Goal: Check status: Check status

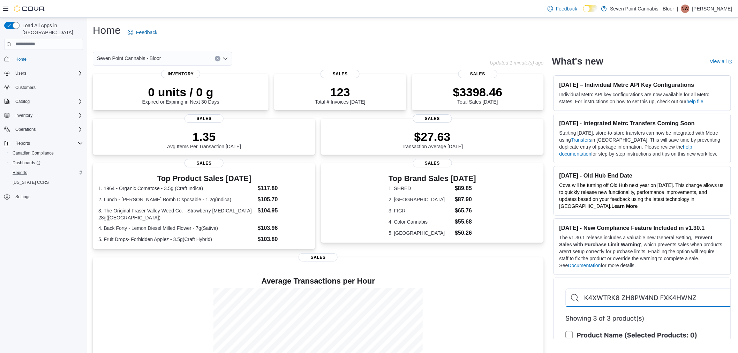
click at [39, 168] on div "Reports" at bounding box center [46, 172] width 73 height 8
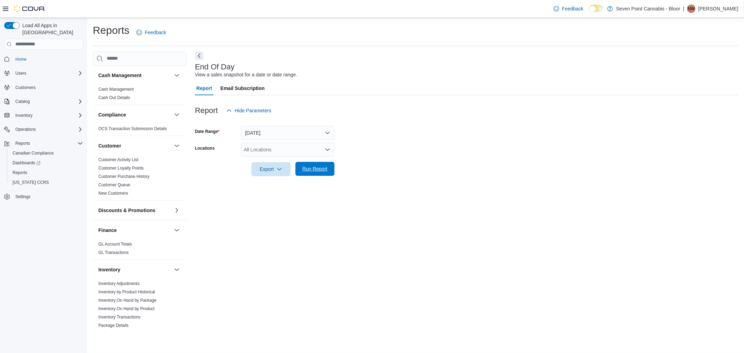
click at [325, 165] on span "Run Report" at bounding box center [315, 169] width 31 height 14
click at [318, 155] on div "All Locations" at bounding box center [287, 150] width 93 height 14
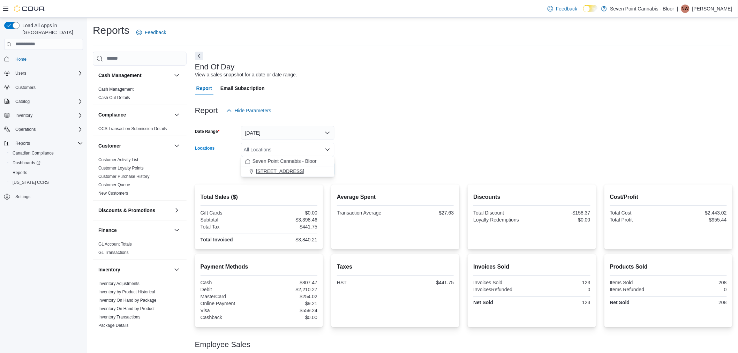
click at [302, 171] on span "[STREET_ADDRESS]" at bounding box center [280, 171] width 48 height 7
click at [306, 280] on div "$807.47" at bounding box center [288, 283] width 57 height 6
copy div "807.47"
